Goal: Task Accomplishment & Management: Use online tool/utility

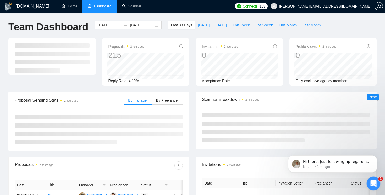
click at [376, 181] on div "Open Intercom Messenger" at bounding box center [372, 182] width 17 height 17
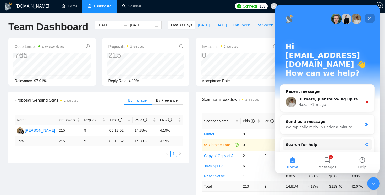
click at [370, 19] on icon "Close" at bounding box center [369, 18] width 3 height 3
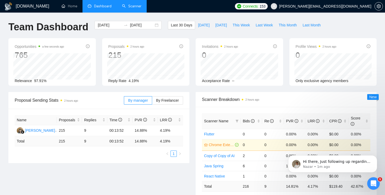
click at [136, 7] on link "Scanner" at bounding box center [131, 6] width 19 height 4
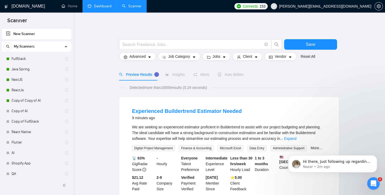
click at [95, 8] on link "Dashboard" at bounding box center [100, 6] width 24 height 4
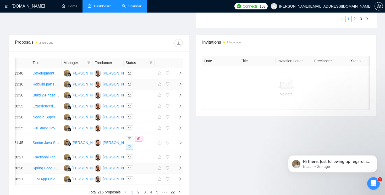
scroll to position [183, 0]
click at [181, 145] on icon "right" at bounding box center [180, 143] width 4 height 4
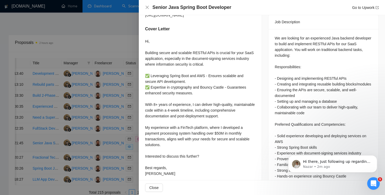
scroll to position [256, 0]
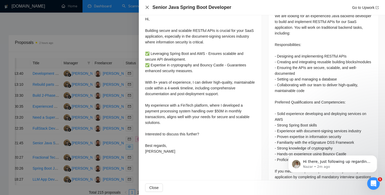
click at [147, 8] on icon "close" at bounding box center [147, 7] width 3 height 3
